Goal: Task Accomplishment & Management: Use online tool/utility

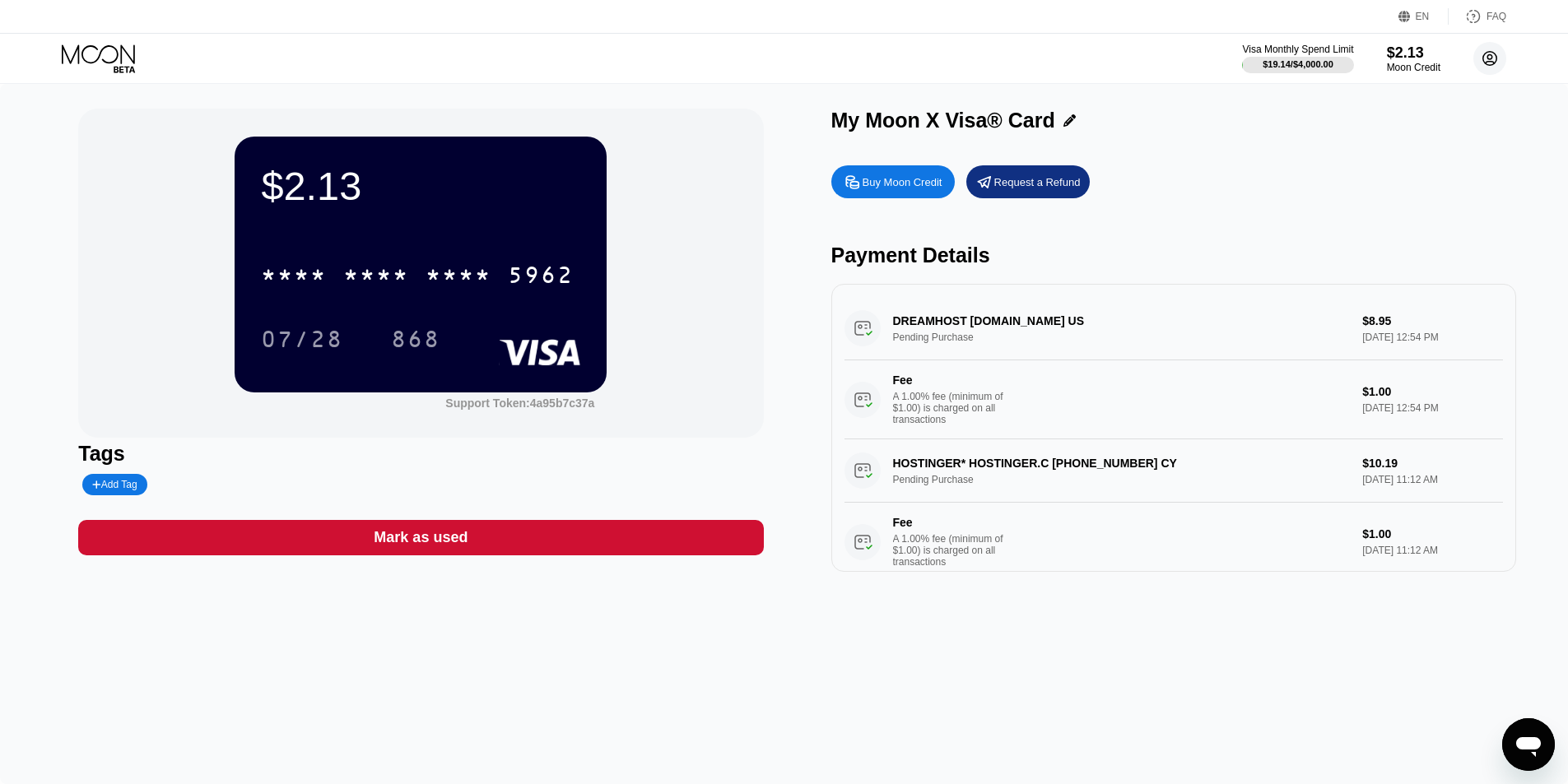
click at [1475, 57] on circle at bounding box center [1490, 59] width 33 height 33
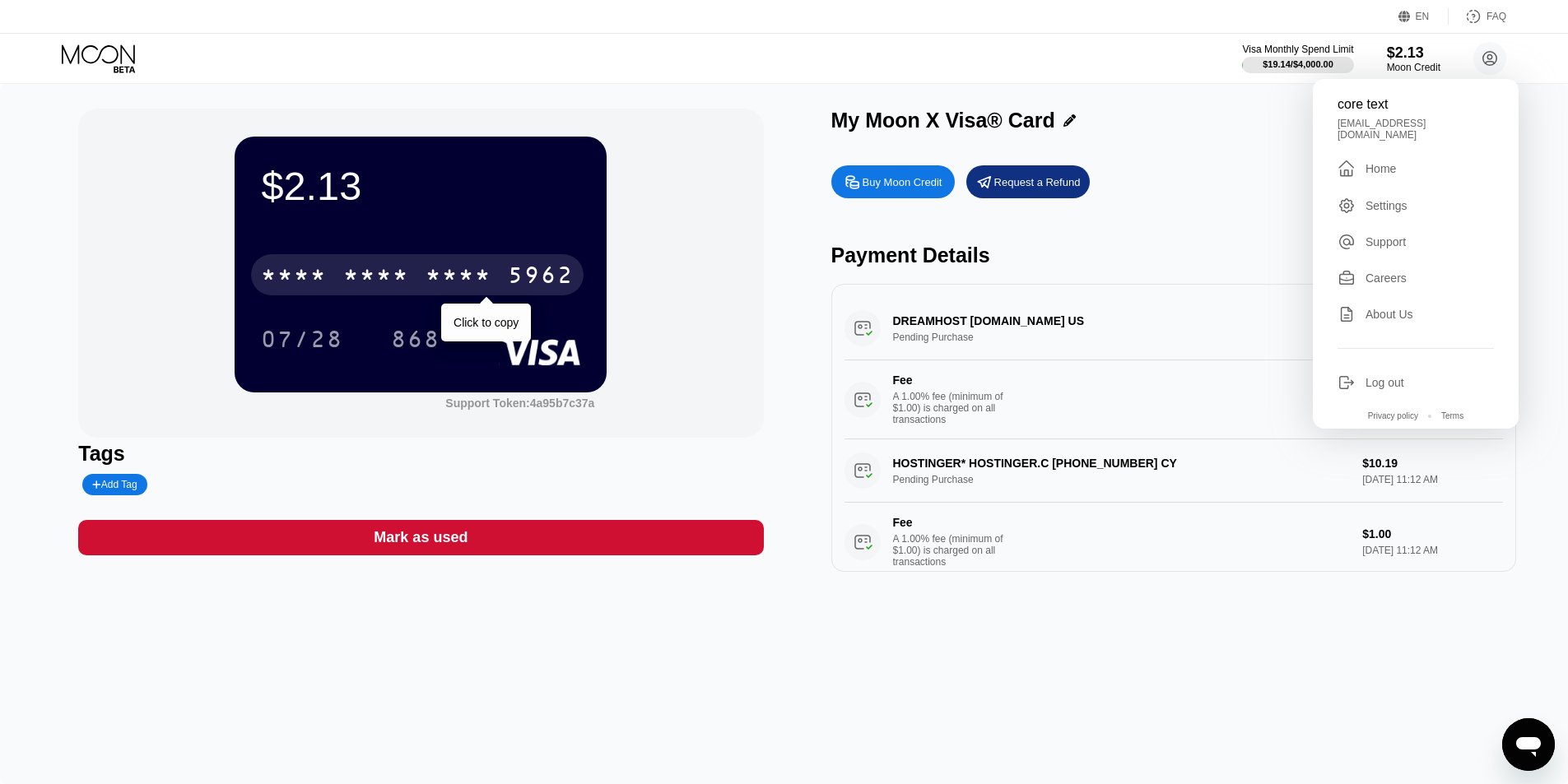
click at [568, 277] on div "5962" at bounding box center [541, 277] width 66 height 26
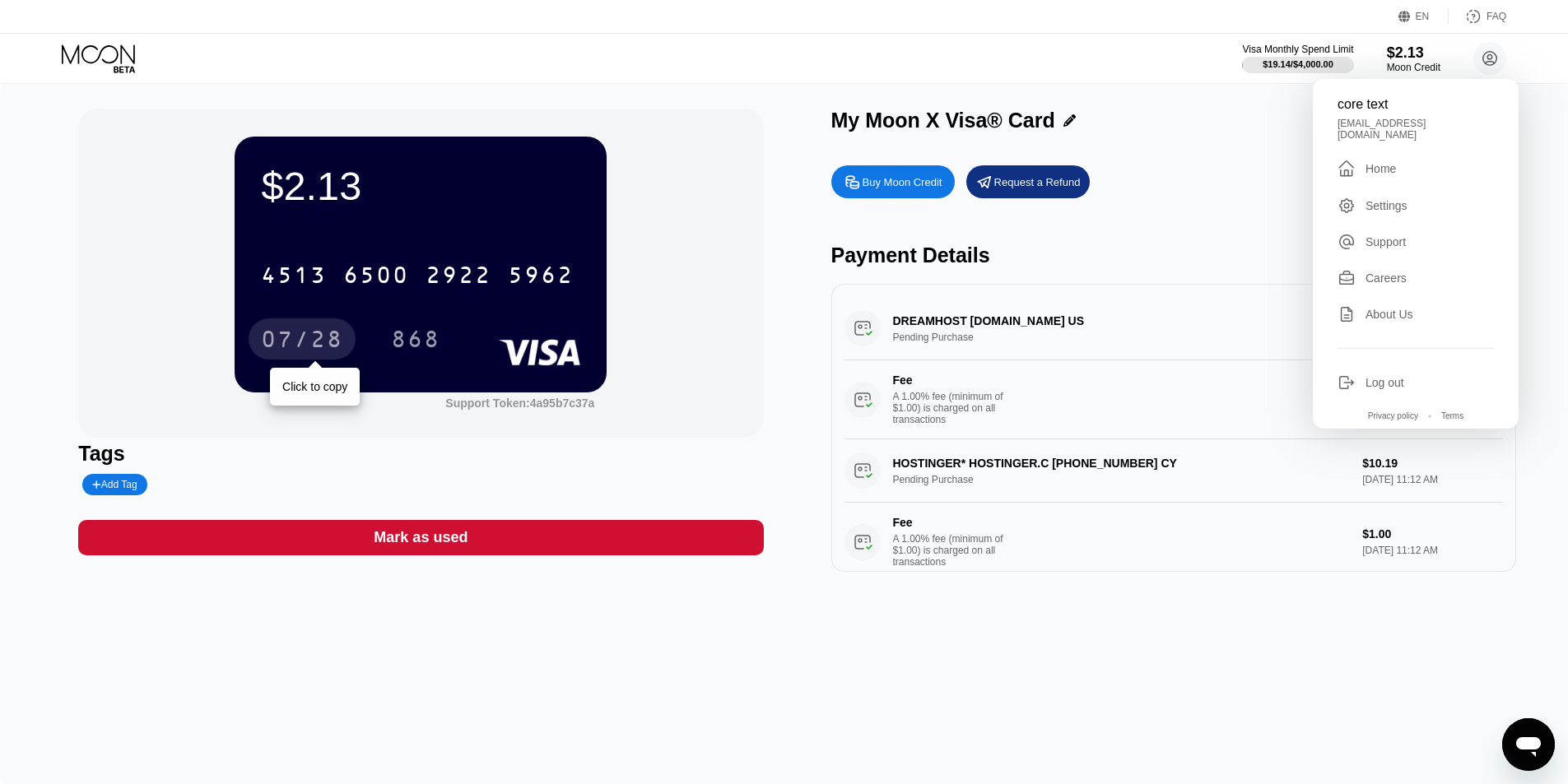
drag, startPoint x: 340, startPoint y: 338, endPoint x: 391, endPoint y: 350, distance: 52.4
click at [340, 338] on div "07/28" at bounding box center [302, 341] width 82 height 26
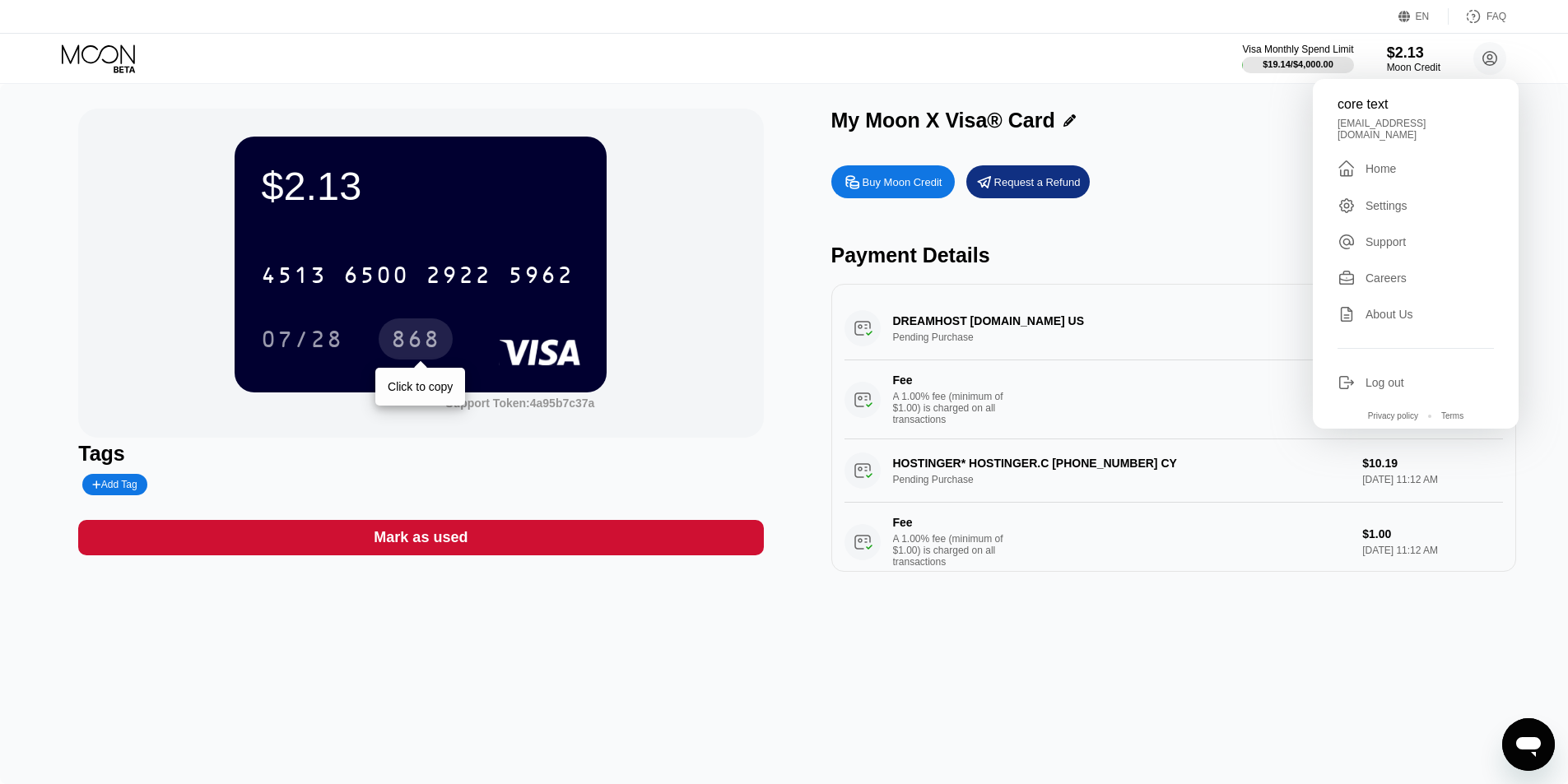
click at [427, 336] on div "868" at bounding box center [415, 341] width 49 height 26
click at [608, 464] on div "Tags" at bounding box center [420, 454] width 685 height 24
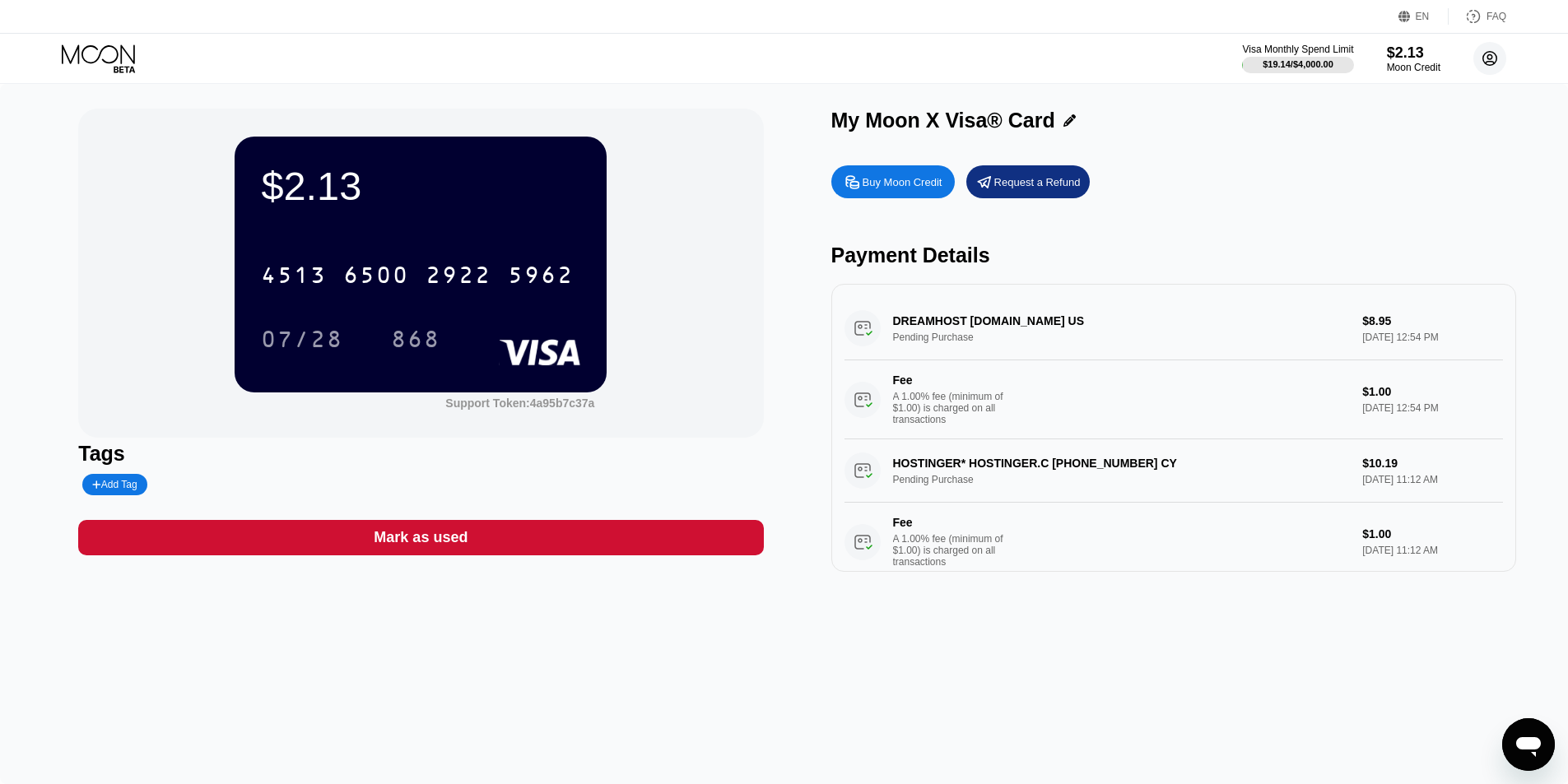
click at [1493, 53] on icon at bounding box center [1490, 59] width 14 height 14
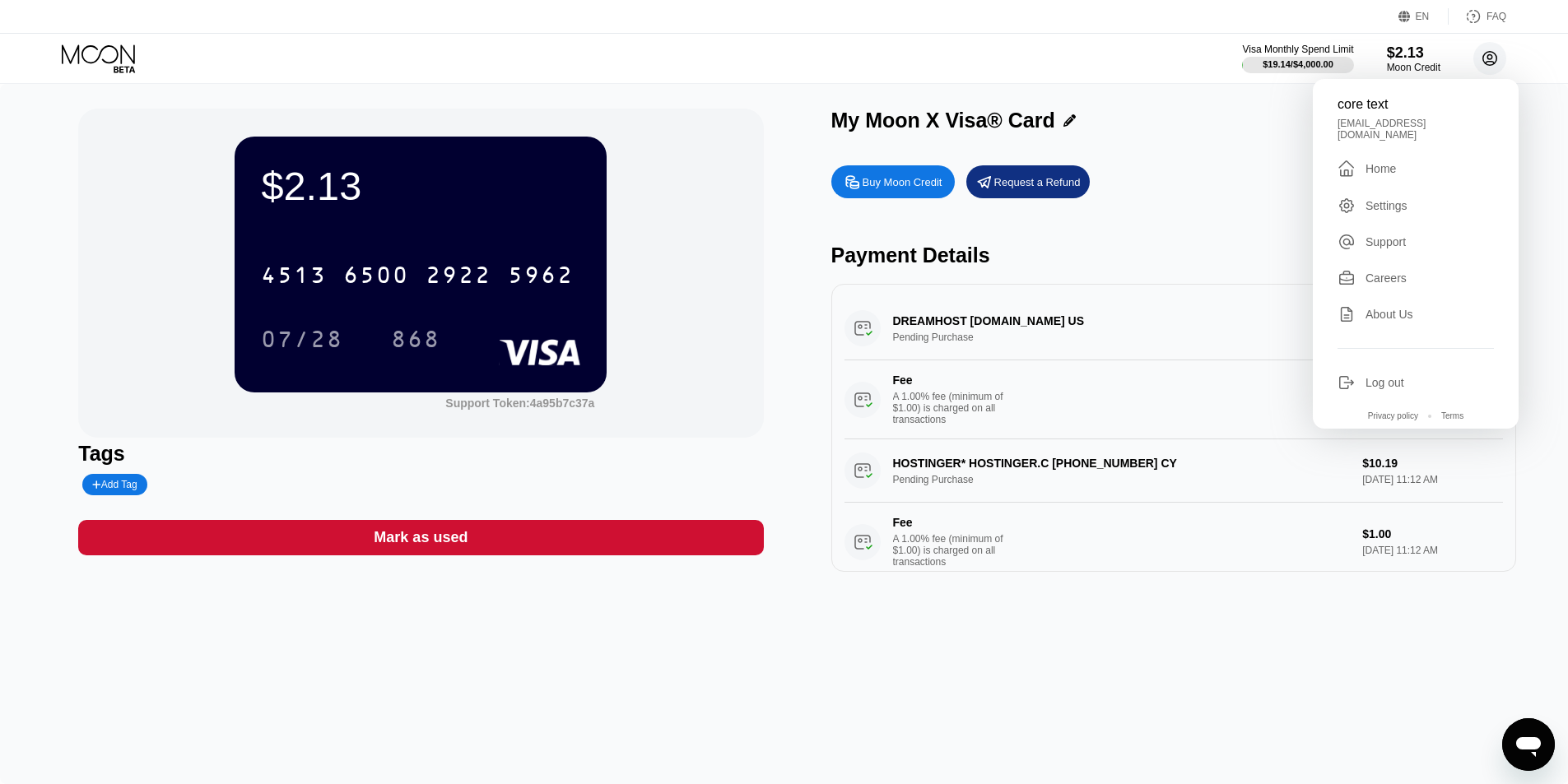
click at [1489, 62] on circle at bounding box center [1490, 59] width 33 height 33
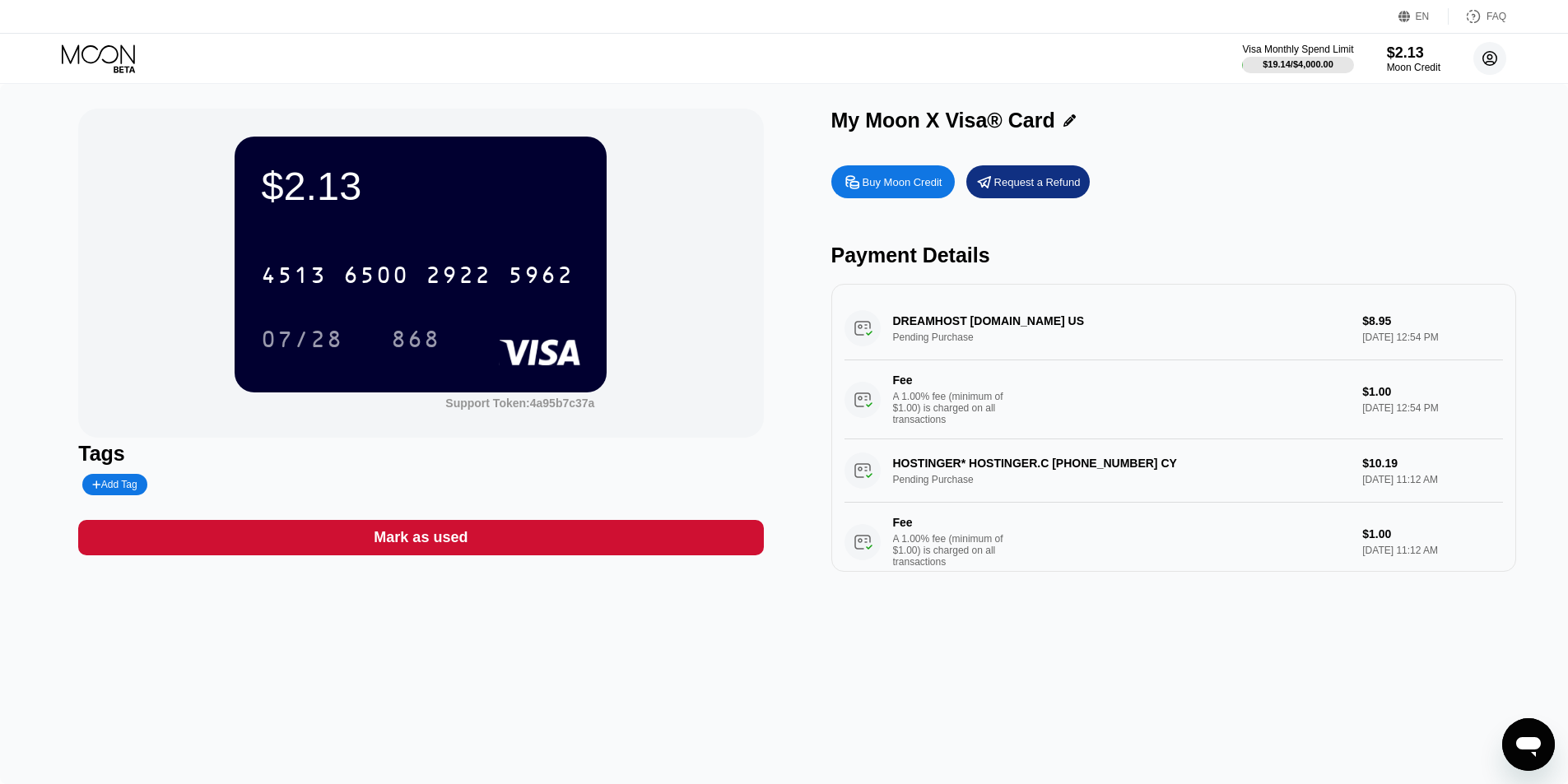
click at [1489, 62] on circle at bounding box center [1490, 59] width 33 height 33
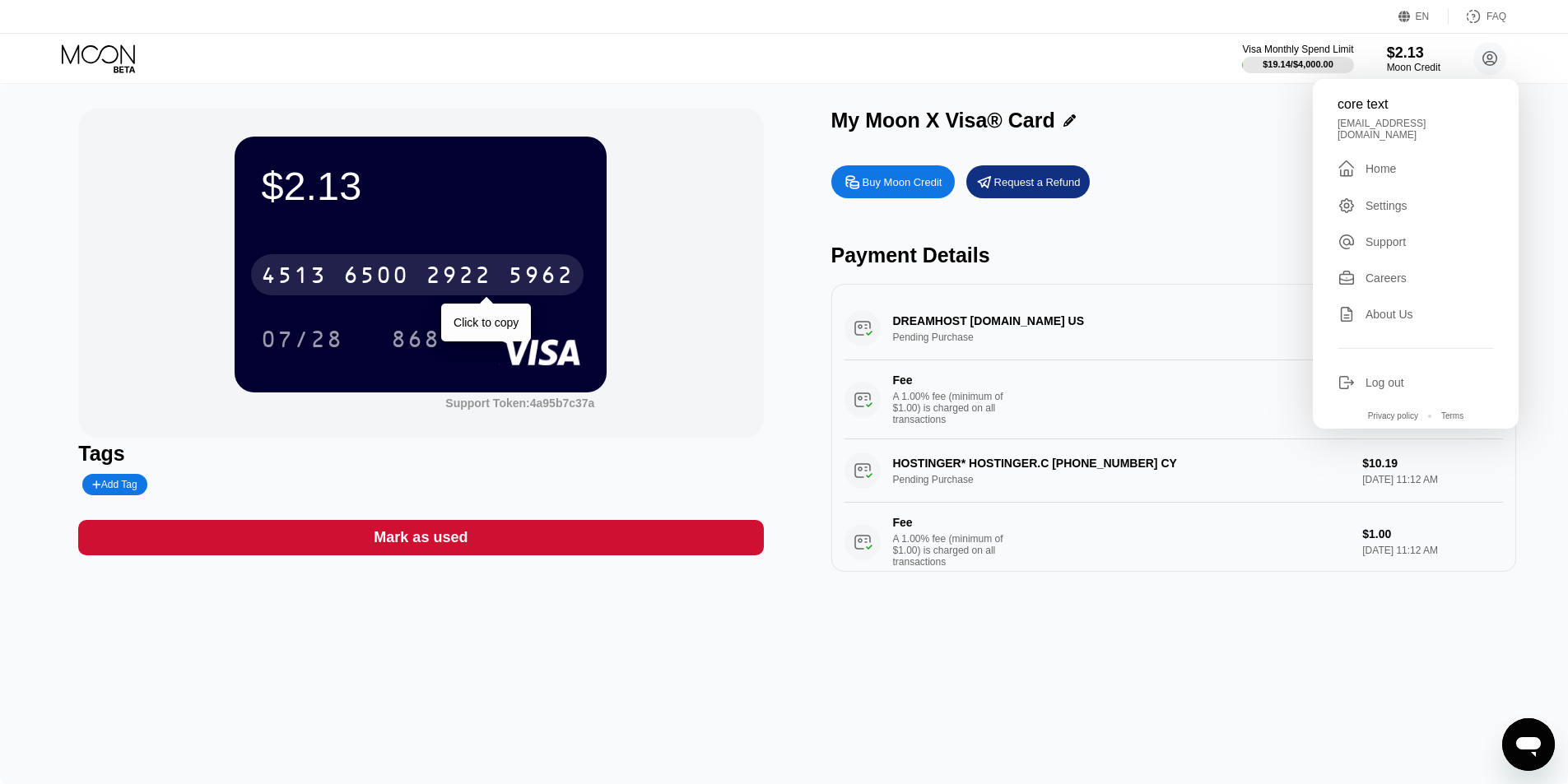
click at [551, 274] on div "5962" at bounding box center [541, 277] width 66 height 26
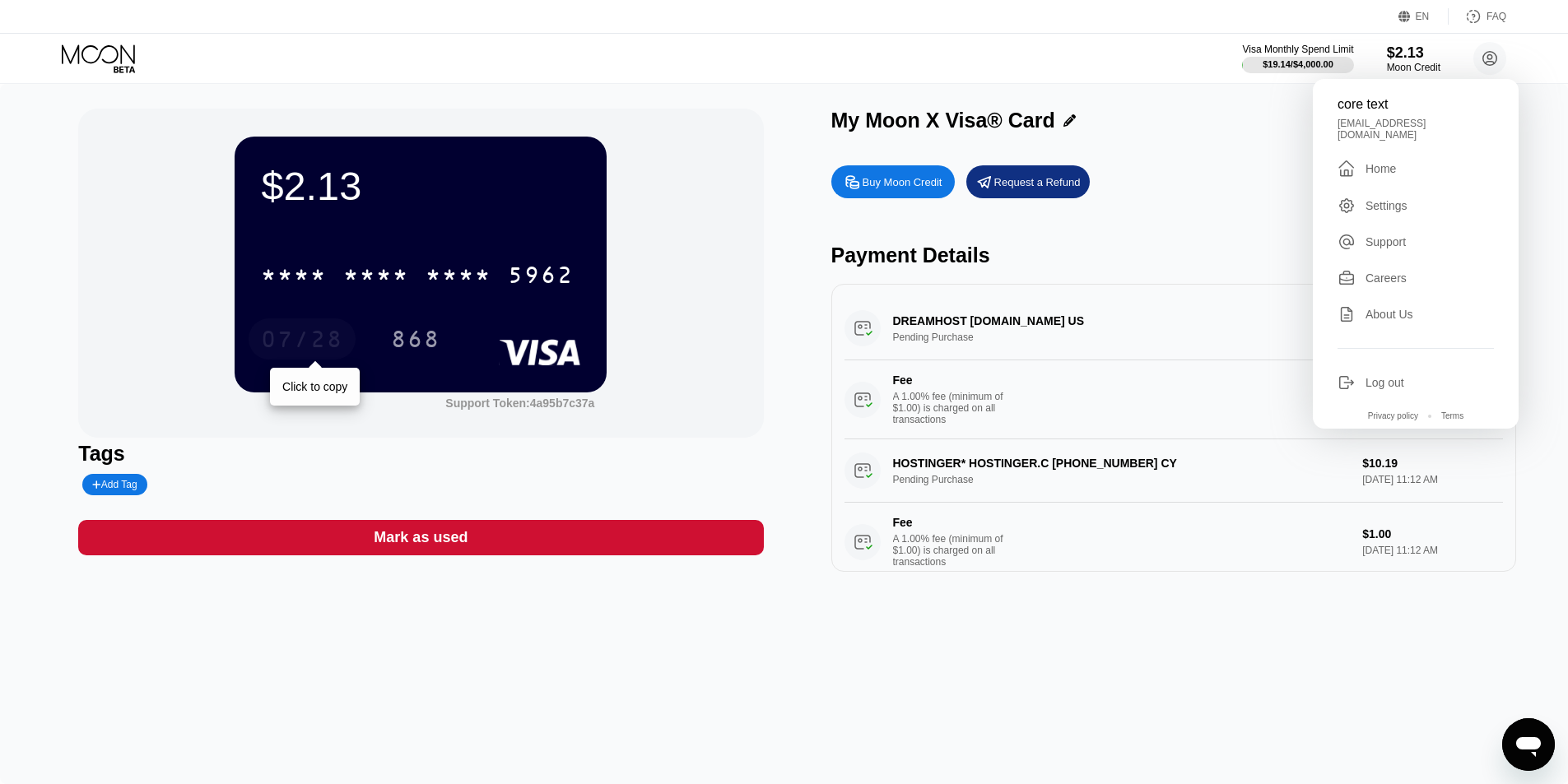
click at [323, 339] on div "07/28" at bounding box center [302, 341] width 82 height 26
click at [426, 339] on div "868" at bounding box center [415, 341] width 49 height 26
